Goal: Navigation & Orientation: Find specific page/section

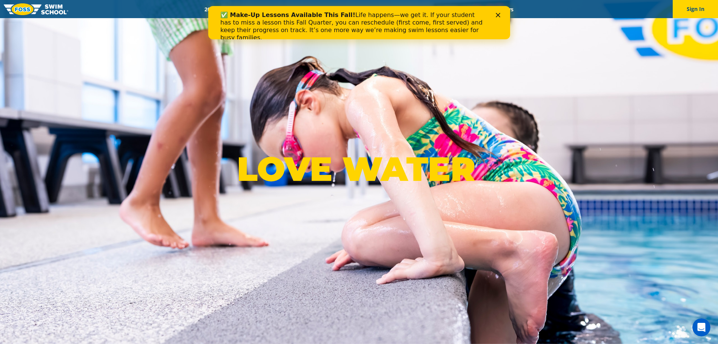
click at [497, 17] on icon "Close" at bounding box center [497, 15] width 5 height 5
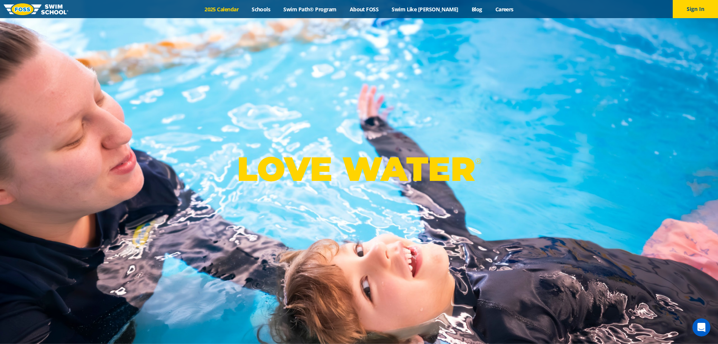
click at [240, 11] on link "2025 Calendar" at bounding box center [221, 9] width 47 height 7
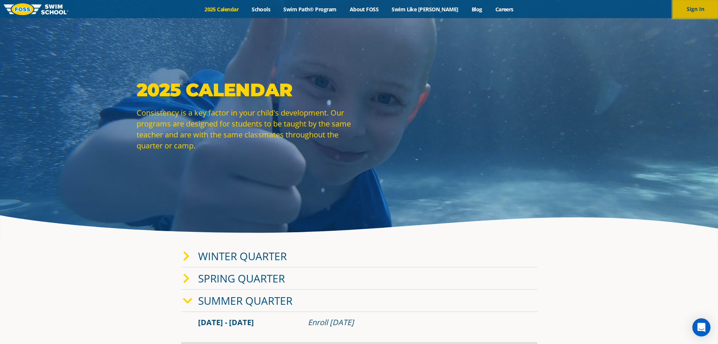
click at [702, 8] on button "Sign In" at bounding box center [695, 9] width 45 height 18
